Goal: Task Accomplishment & Management: Use online tool/utility

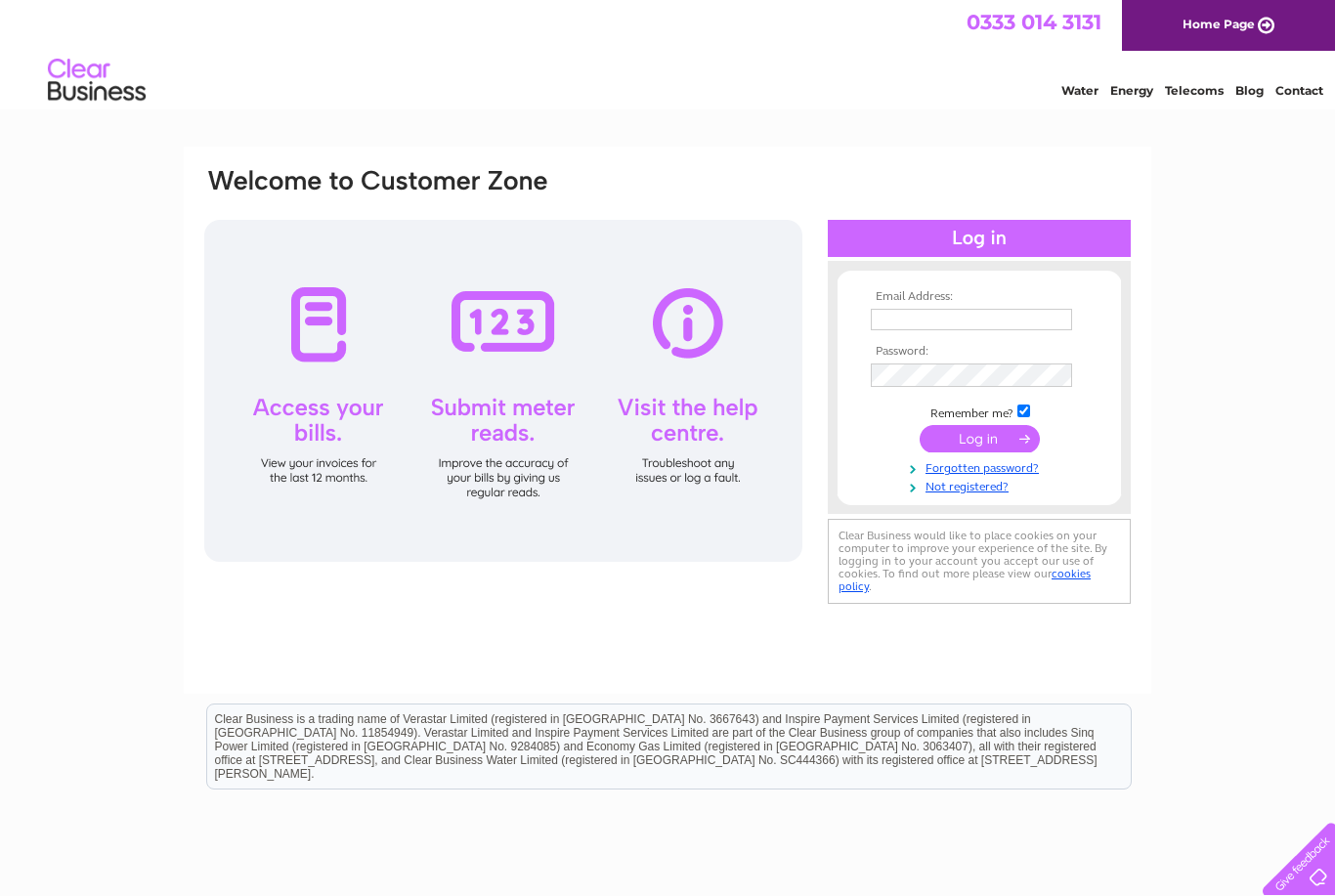
click at [992, 321] on input "text" at bounding box center [971, 319] width 201 height 22
type input "[EMAIL_ADDRESS][PERSON_NAME][DOMAIN_NAME]"
click at [989, 437] on input "submit" at bounding box center [979, 441] width 120 height 28
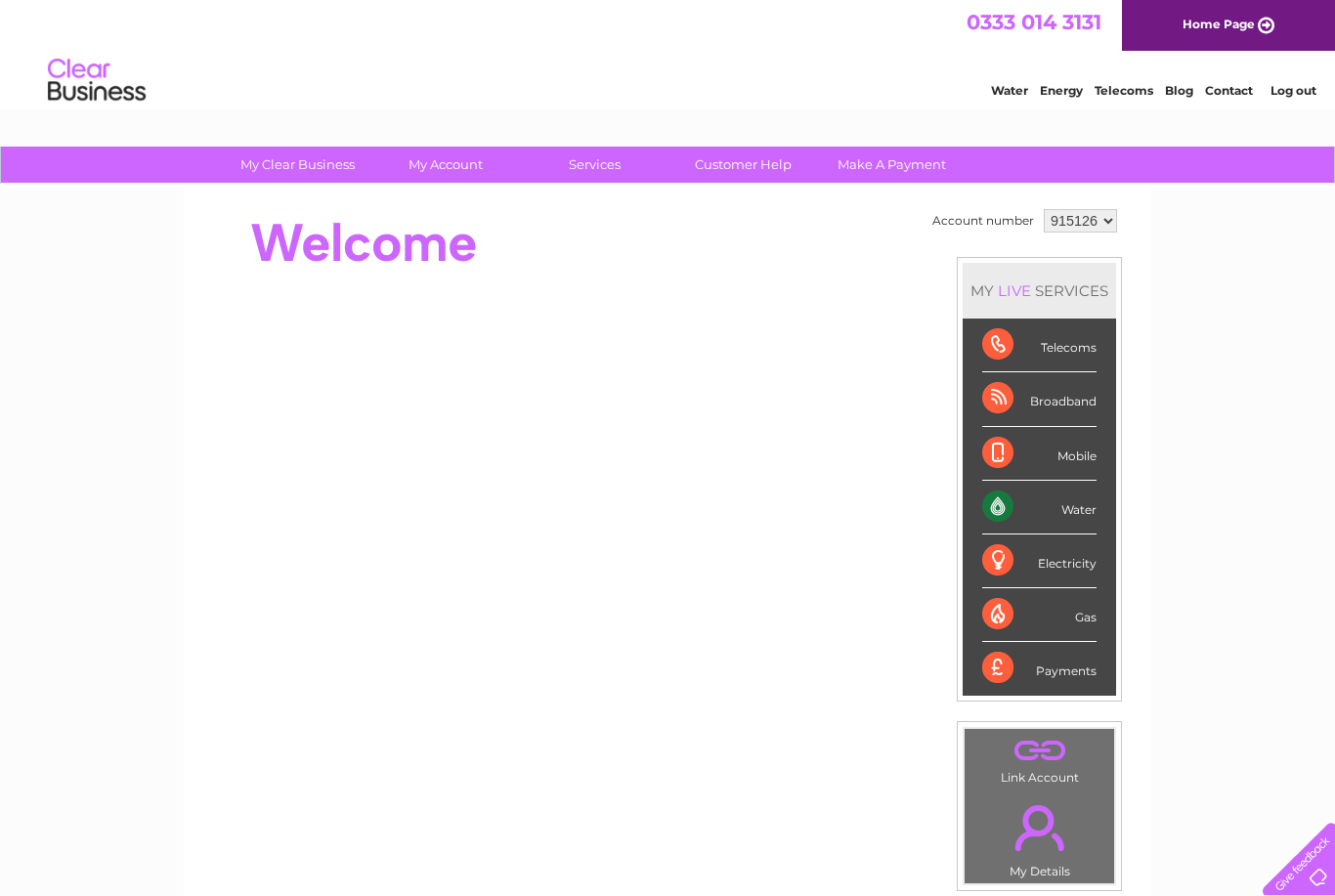
click at [596, 205] on div at bounding box center [558, 244] width 711 height 79
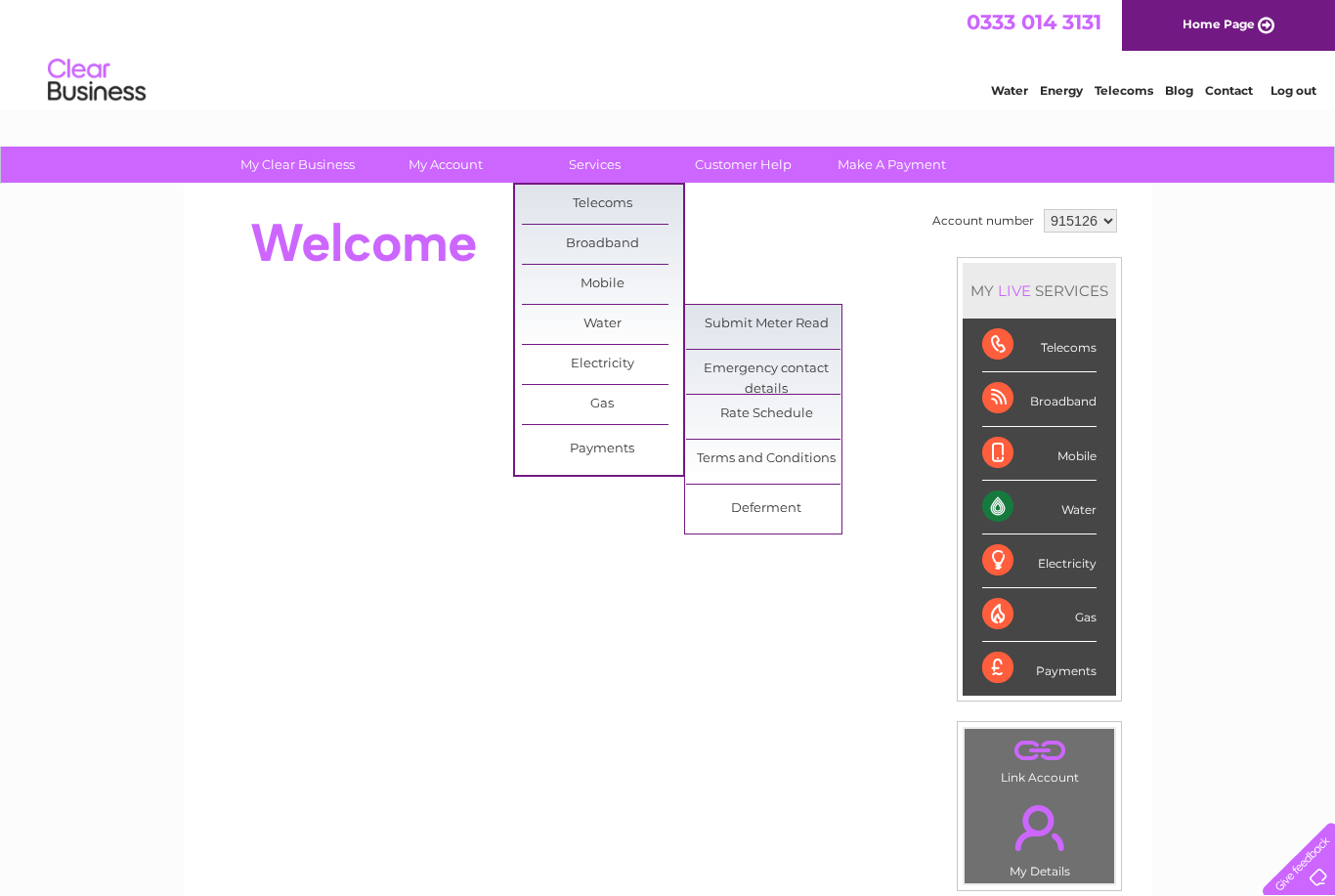
click at [806, 318] on link "Submit Meter Read" at bounding box center [766, 324] width 161 height 39
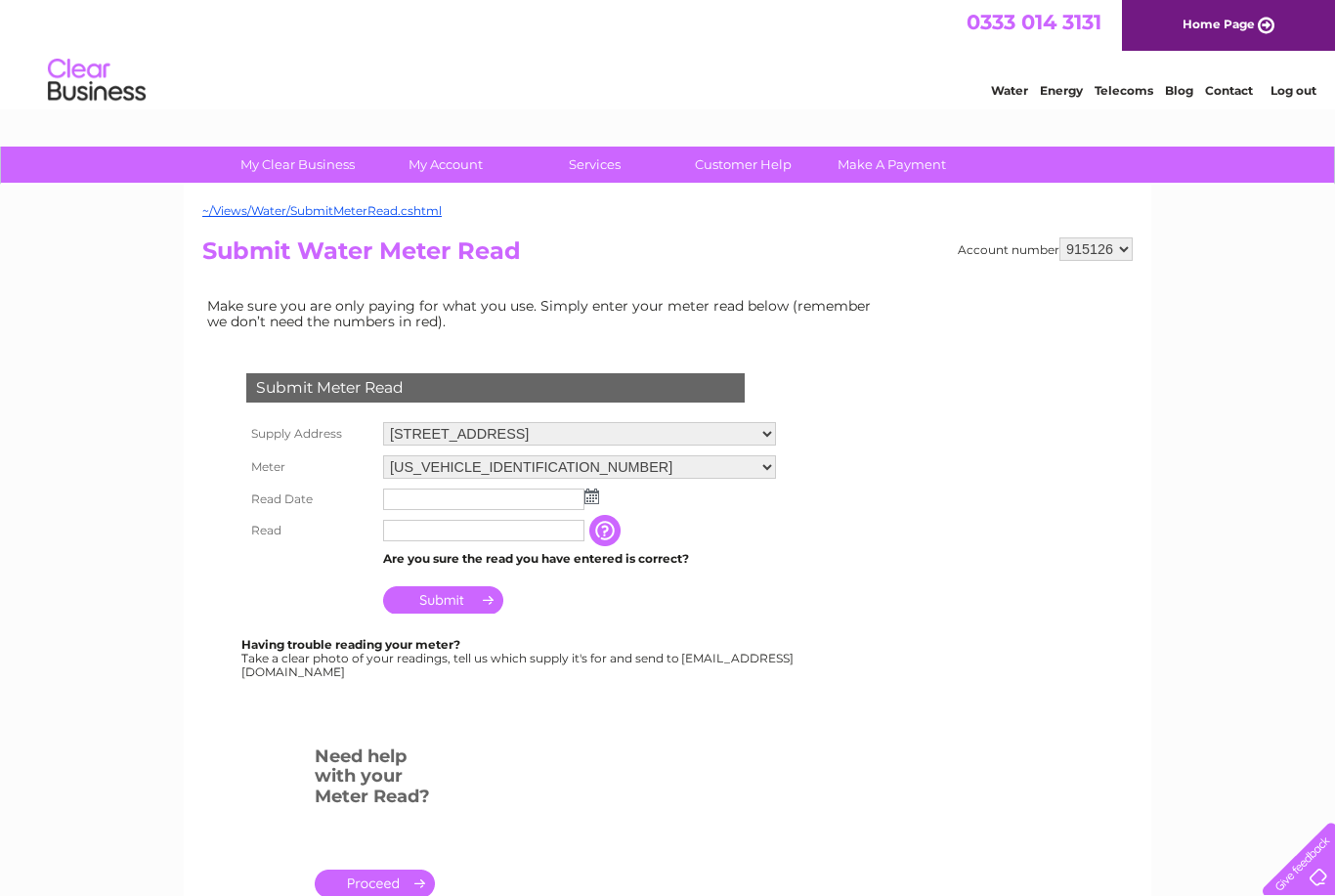
click at [592, 502] on img at bounding box center [591, 496] width 15 height 16
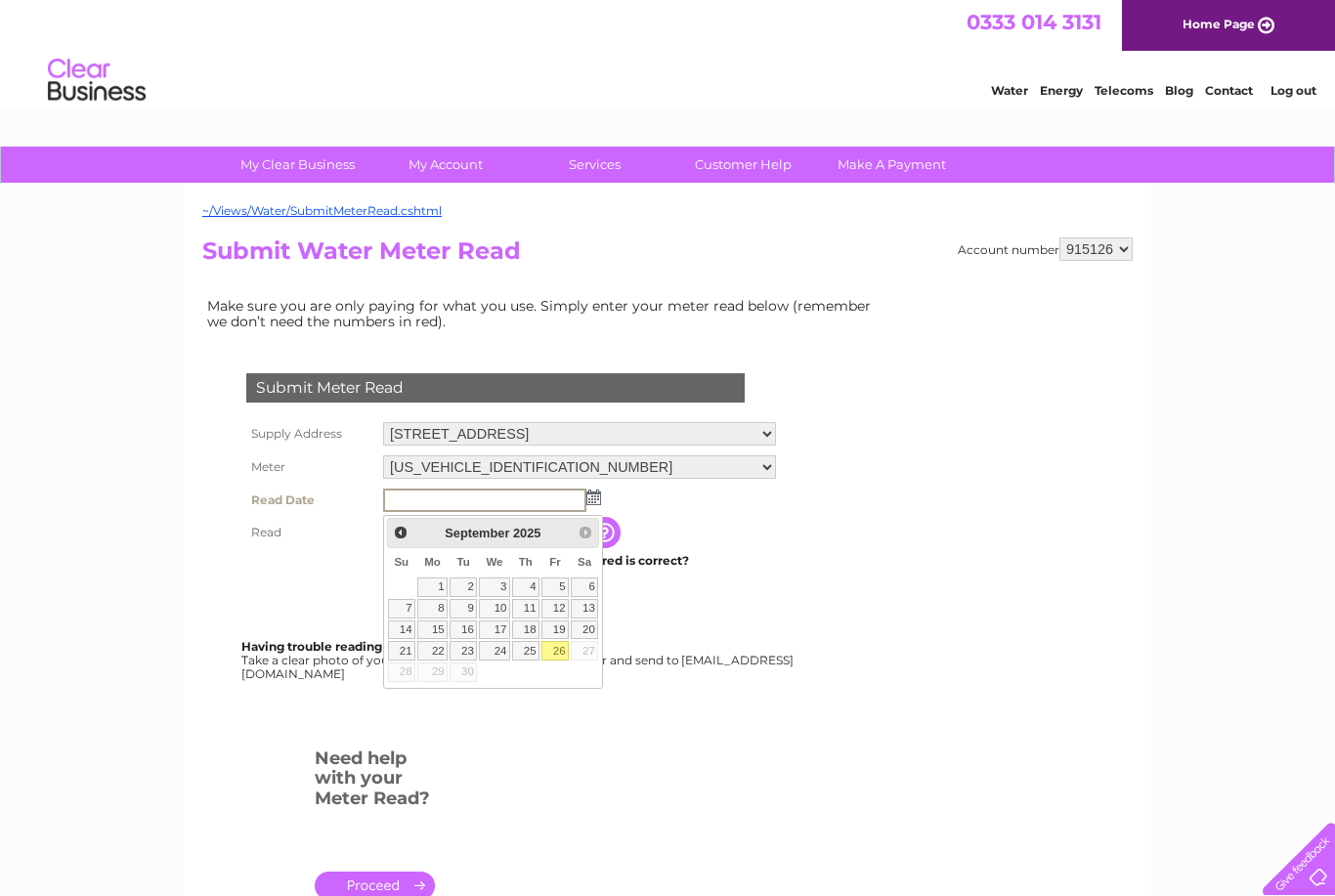
click at [549, 656] on link "26" at bounding box center [555, 650] width 28 height 20
type input "2025/09/26"
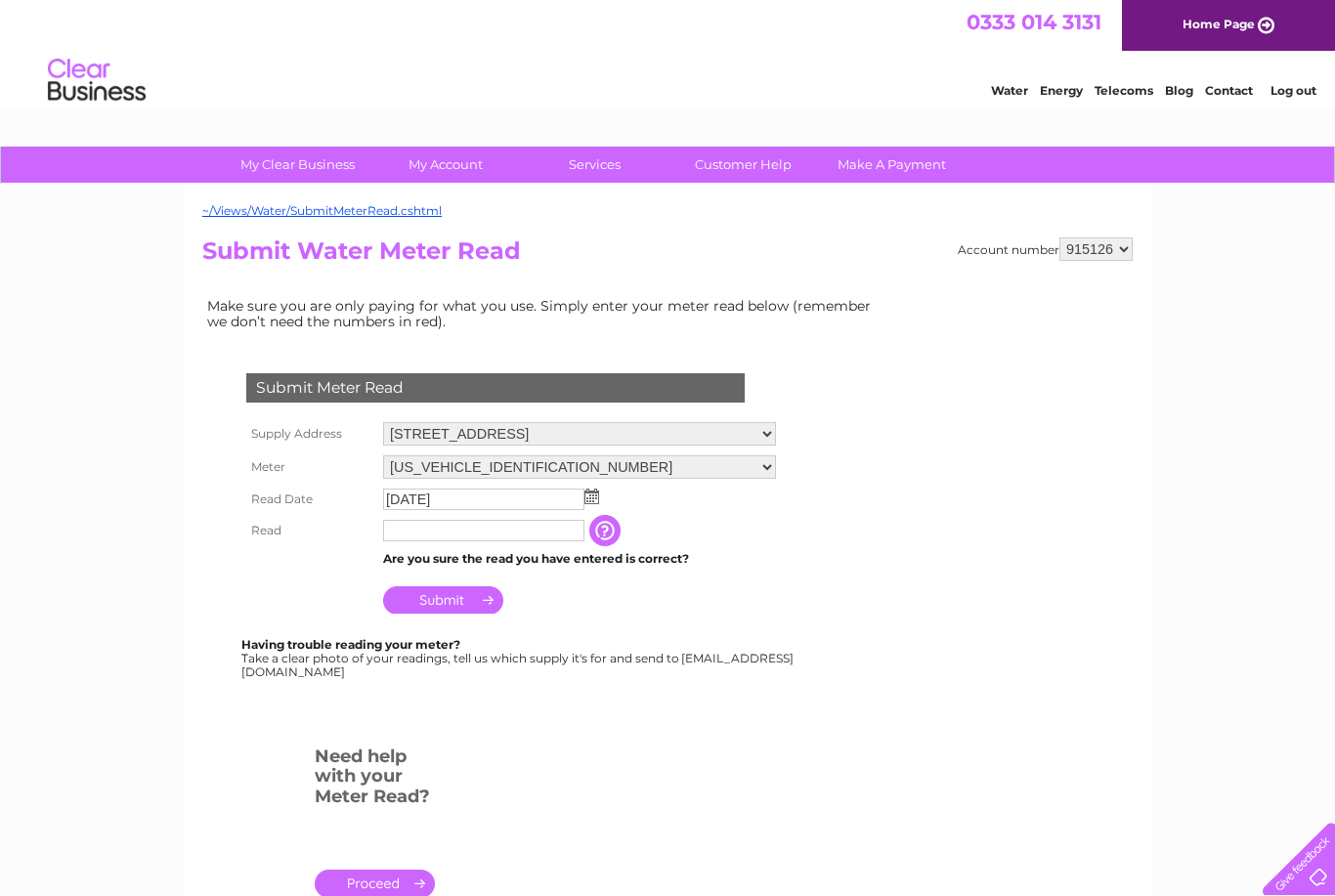
click at [491, 532] on input "text" at bounding box center [483, 531] width 201 height 22
type input "142"
click at [467, 607] on input "Submit" at bounding box center [443, 602] width 120 height 28
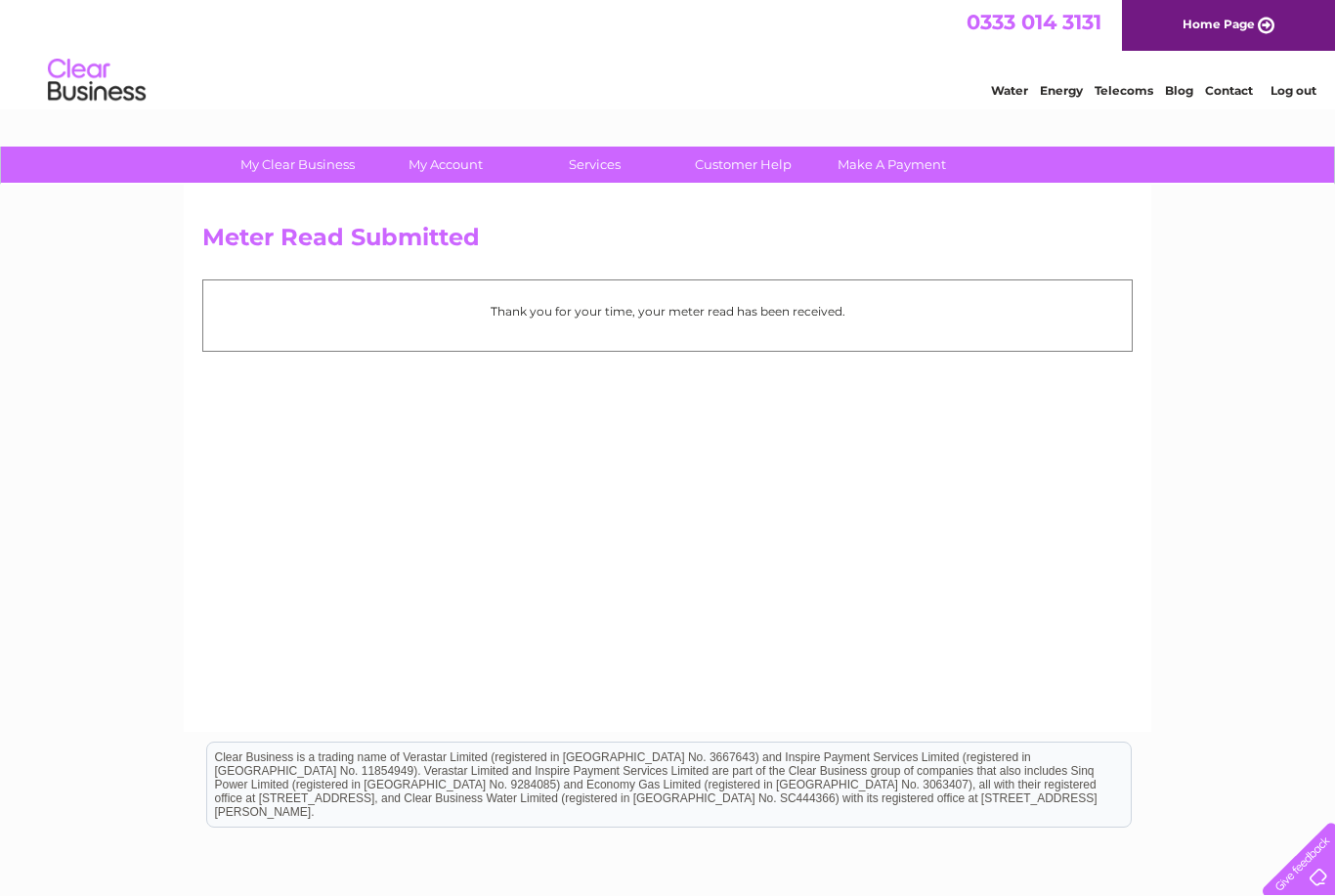
click at [1303, 96] on link "Log out" at bounding box center [1293, 90] width 46 height 15
